Goal: Find specific page/section: Find specific page/section

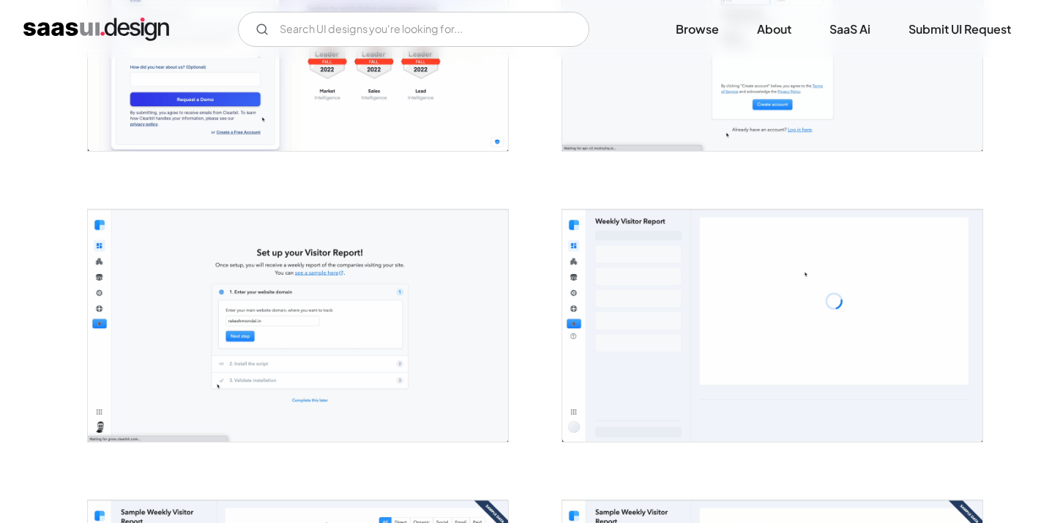
scroll to position [455, 0]
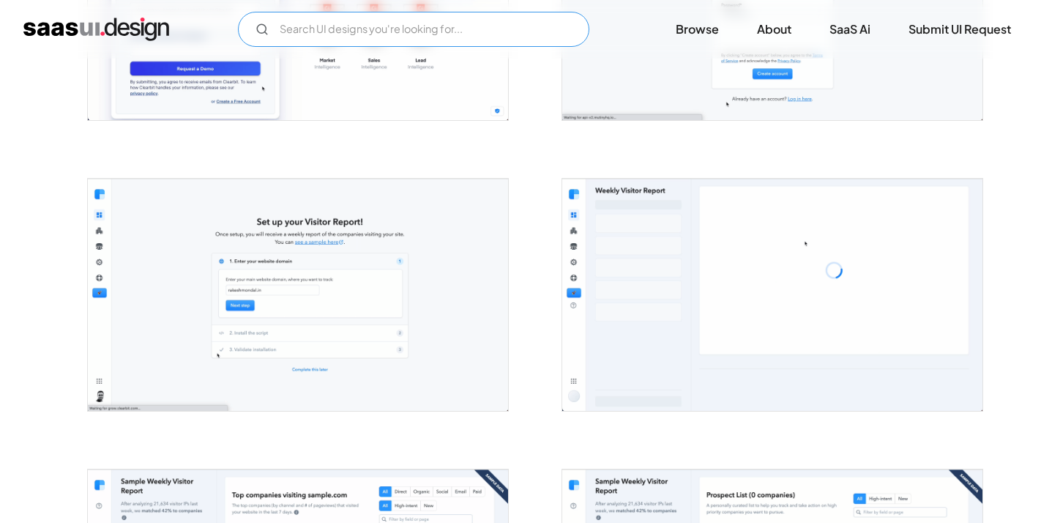
click at [380, 18] on input "Email Form" at bounding box center [413, 29] width 351 height 35
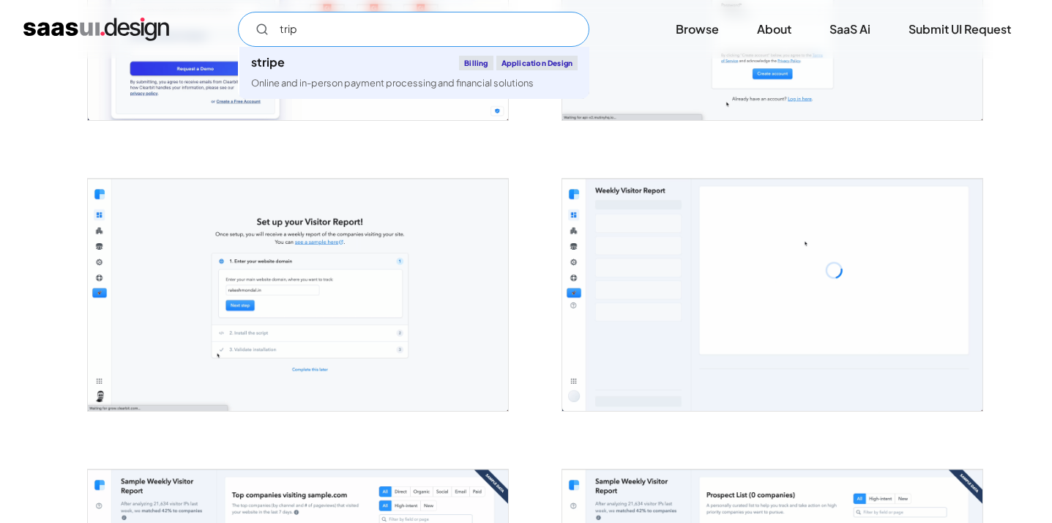
type input "trip"
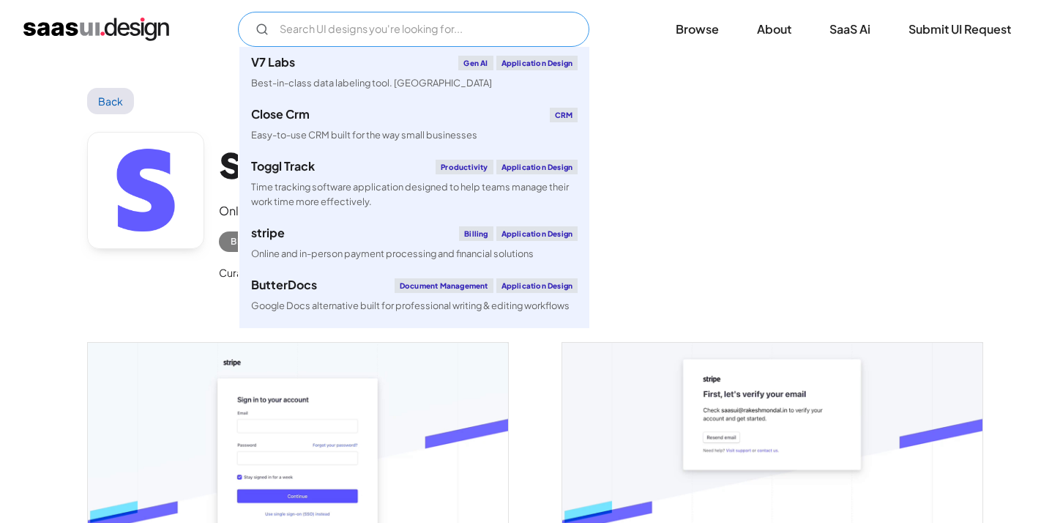
click at [421, 37] on input "Email Form" at bounding box center [413, 29] width 351 height 35
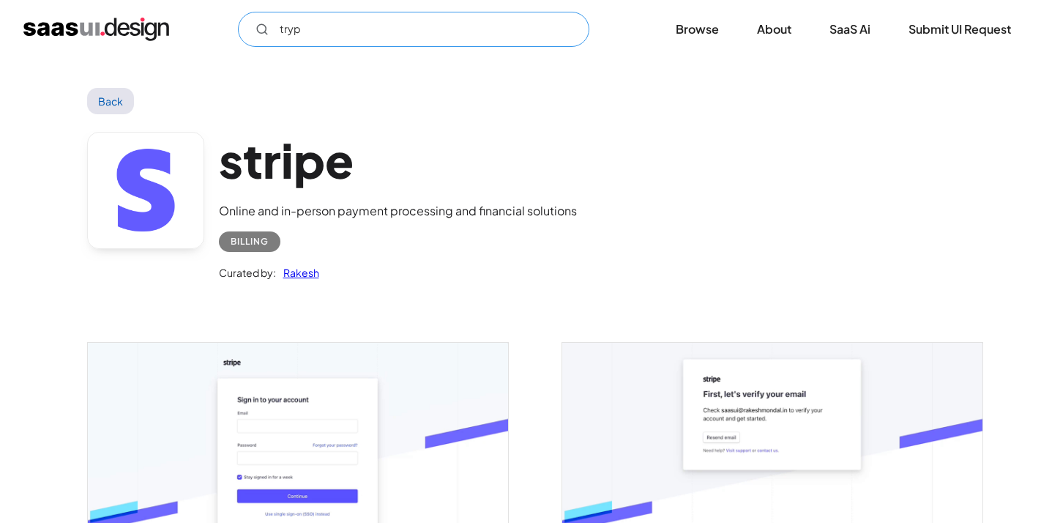
type input "tryp"
click at [714, 45] on div "tryp Not found ! Thank you! Your submission has been received! Oops! Something …" at bounding box center [525, 29] width 1005 height 35
click at [711, 40] on link "Browse" at bounding box center [697, 29] width 78 height 32
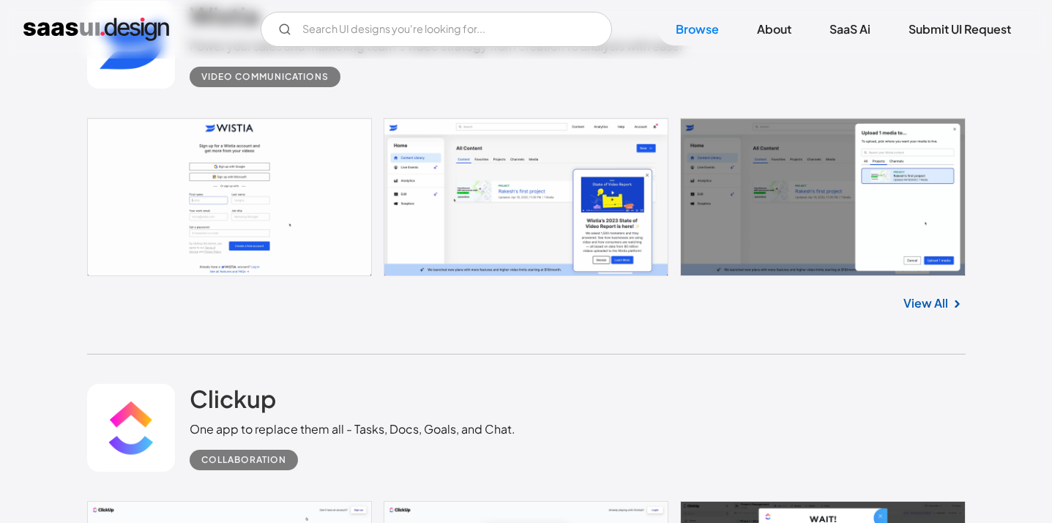
scroll to position [5149, 0]
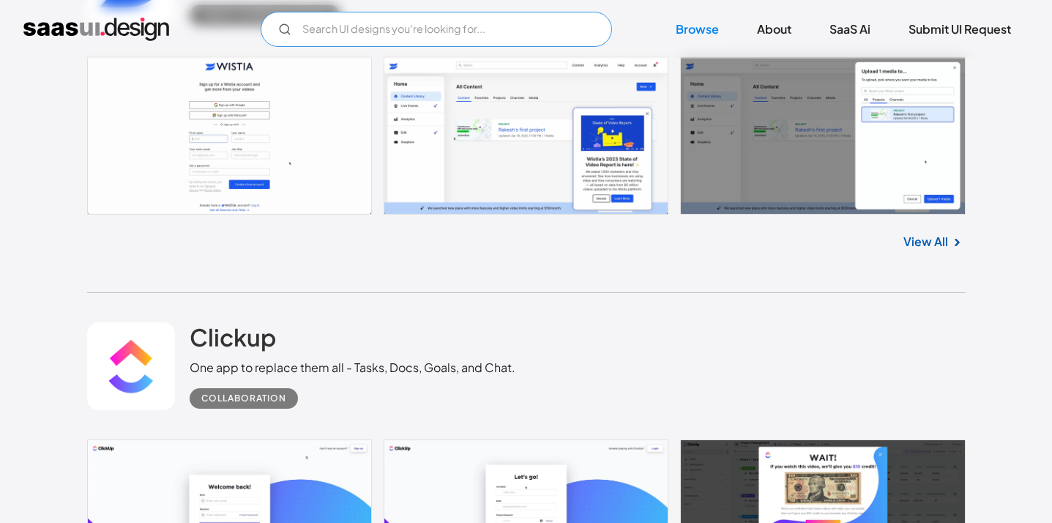
click at [469, 34] on input "Email Form" at bounding box center [436, 29] width 351 height 35
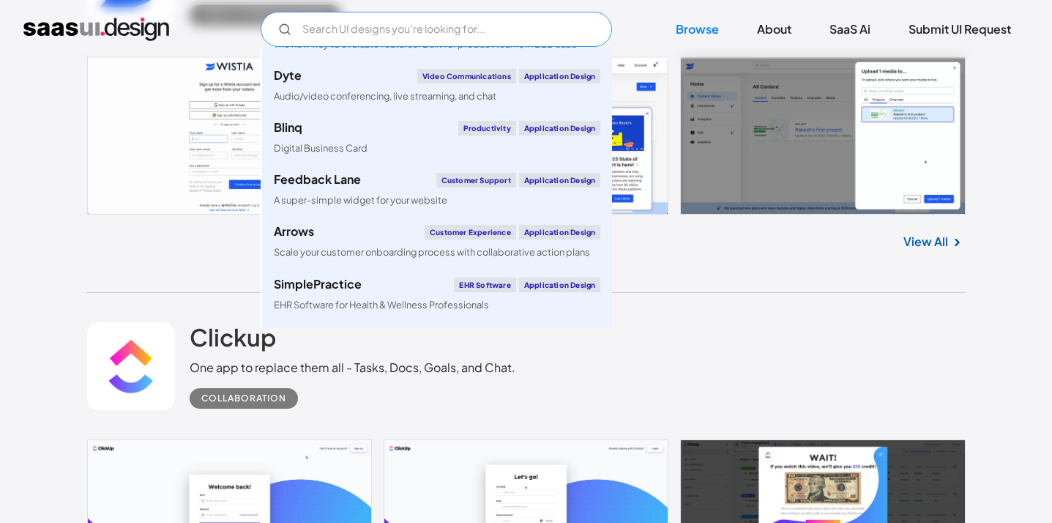
scroll to position [430, 0]
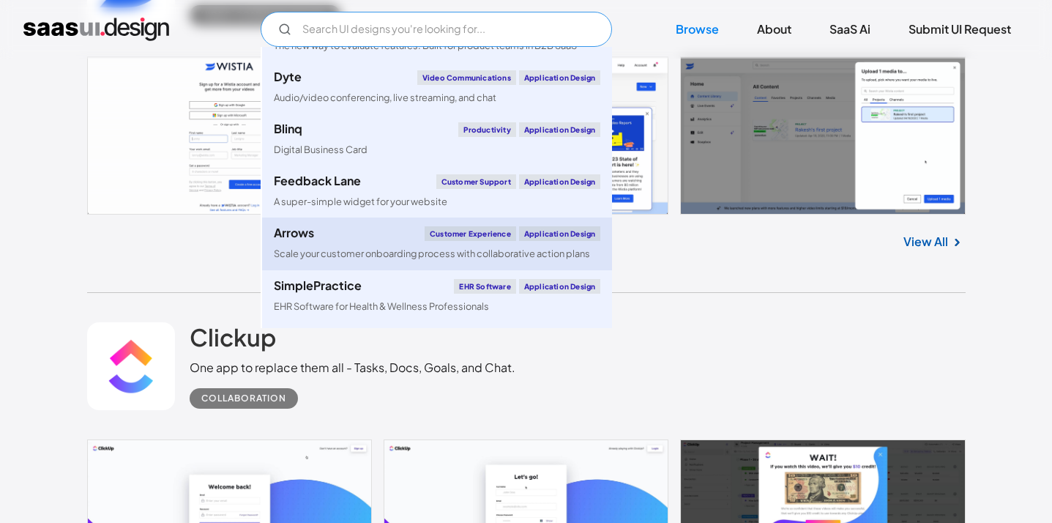
click at [410, 242] on link "Arrows Customer Experience Application Design Scale your customer onboarding pr…" at bounding box center [437, 243] width 350 height 52
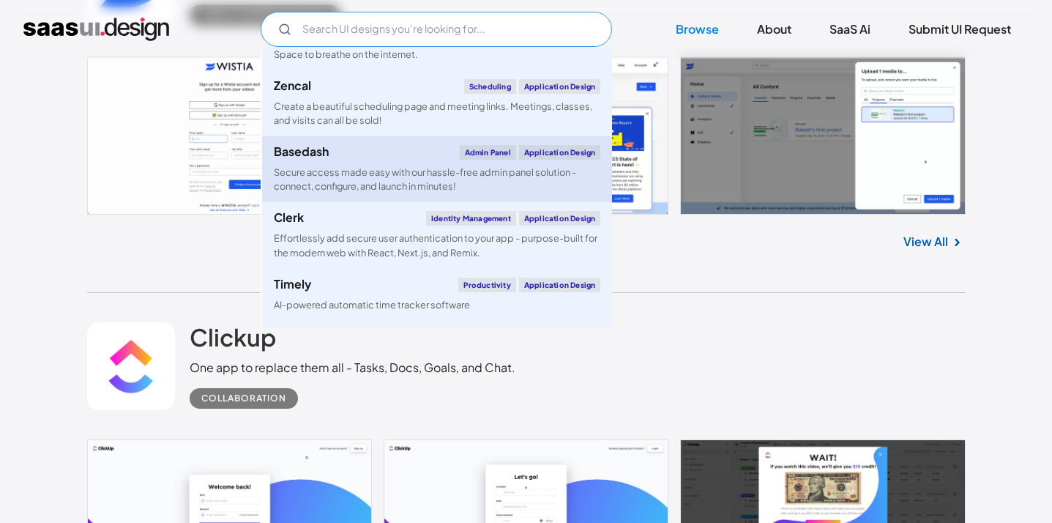
scroll to position [1533, 0]
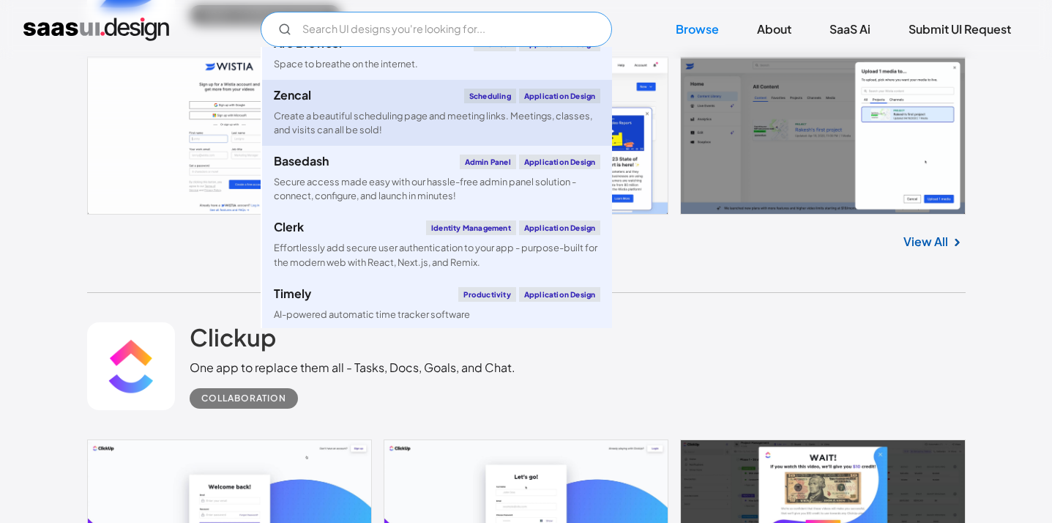
click at [424, 128] on div "Create a beautiful scheduling page and meeting links. Meetings, classes, and vi…" at bounding box center [437, 123] width 326 height 28
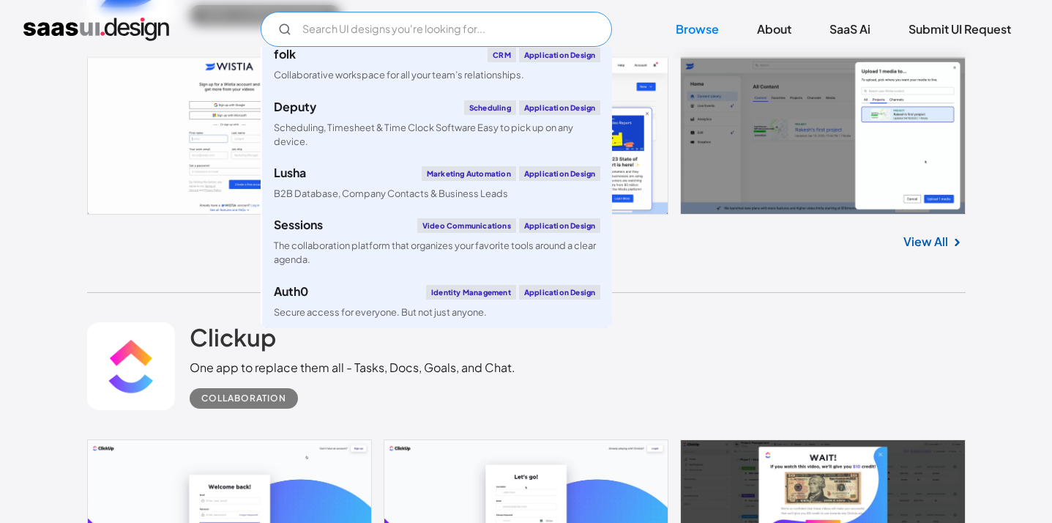
scroll to position [5648, 0]
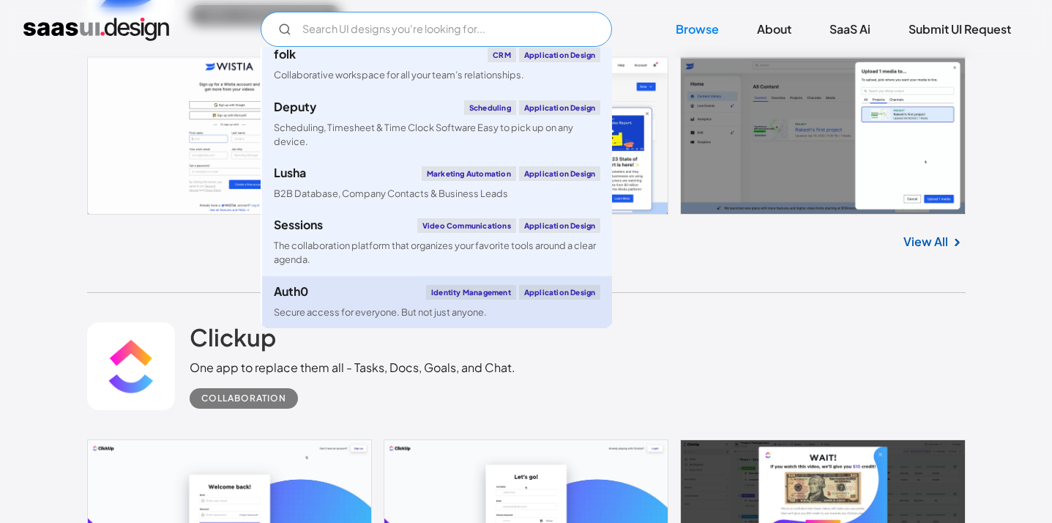
click at [522, 299] on link "Auth0 Identity Management Application Design Secure access for everyone. But no…" at bounding box center [437, 302] width 350 height 52
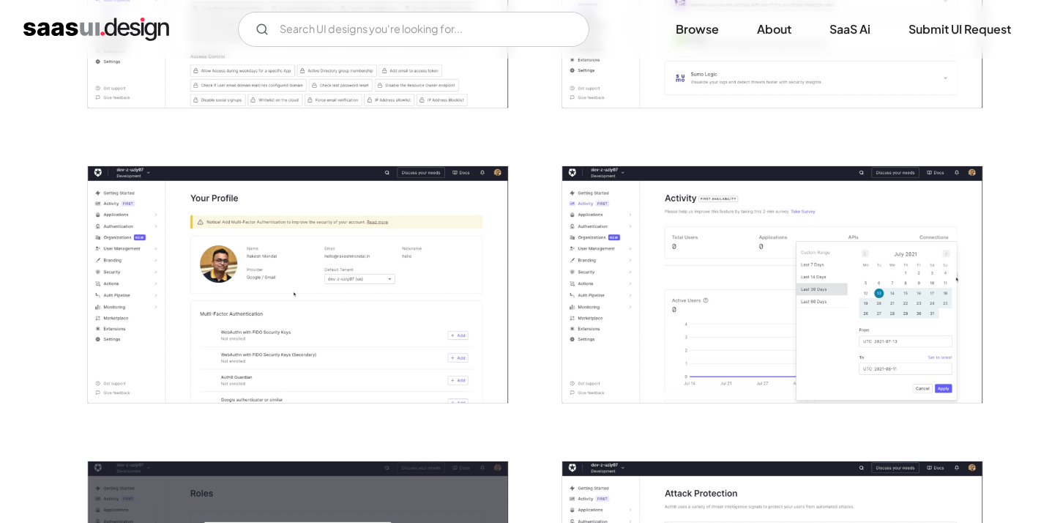
scroll to position [1061, 0]
